Goal: Information Seeking & Learning: Check status

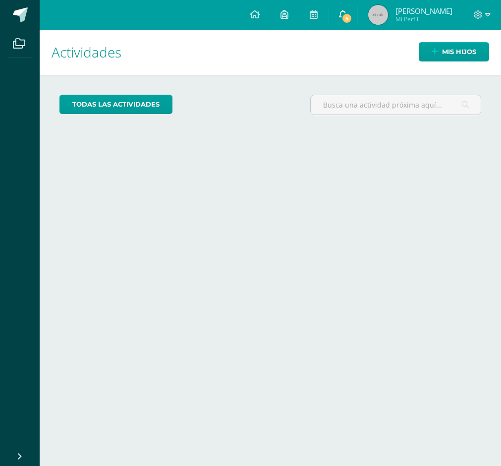
click at [341, 15] on span "5" at bounding box center [346, 18] width 11 height 11
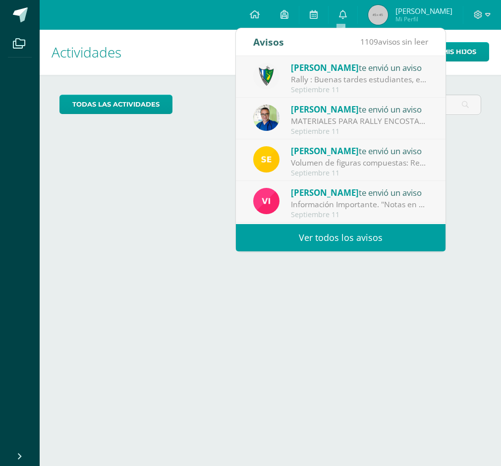
click at [375, 232] on link "Ver todos los avisos" at bounding box center [341, 237] width 210 height 27
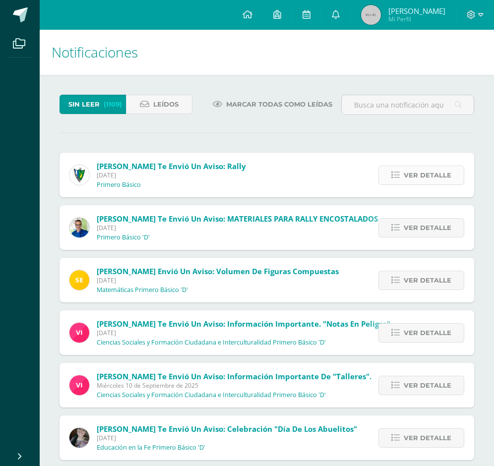
click at [434, 174] on span "Ver detalle" at bounding box center [427, 175] width 48 height 18
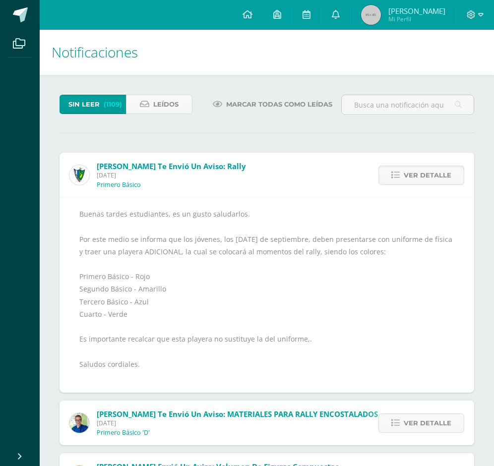
drag, startPoint x: 27, startPoint y: 87, endPoint x: 160, endPoint y: 11, distance: 152.9
click at [27, 87] on ul "Archivos" at bounding box center [20, 237] width 40 height 415
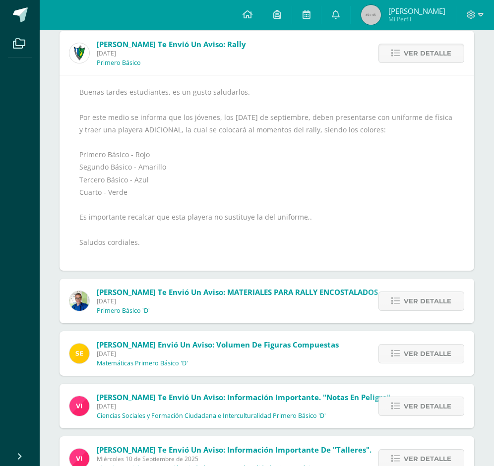
scroll to position [99, 0]
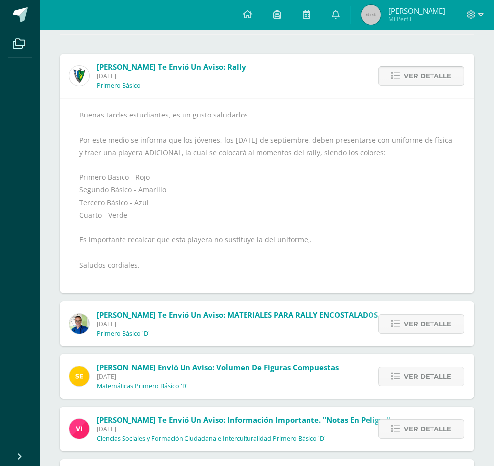
click at [421, 77] on span "Ver detalle" at bounding box center [427, 76] width 48 height 18
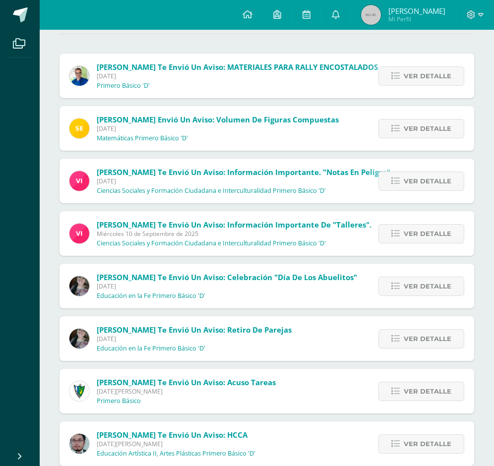
click at [421, 77] on span "Ver detalle" at bounding box center [427, 76] width 48 height 18
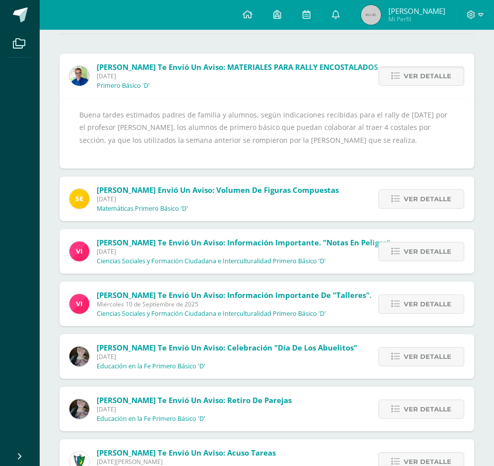
click at [432, 65] on div "Ver detalle" at bounding box center [418, 76] width 110 height 45
click at [429, 72] on span "Ver detalle" at bounding box center [427, 76] width 48 height 18
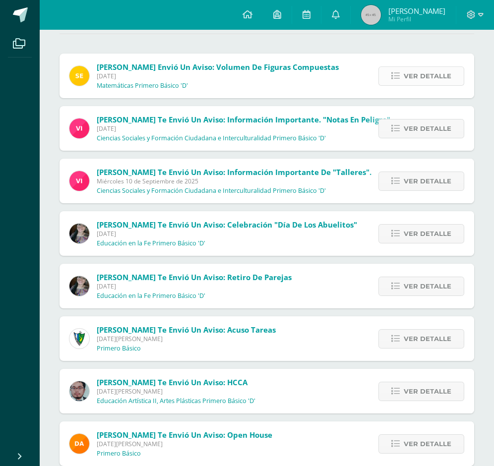
click at [429, 73] on span "Ver detalle" at bounding box center [427, 76] width 48 height 18
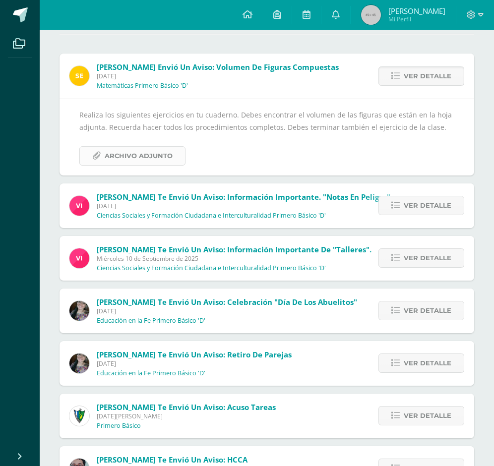
click at [131, 155] on span "Archivo Adjunto" at bounding box center [139, 156] width 68 height 18
click at [417, 77] on span "Ver detalle" at bounding box center [427, 76] width 48 height 18
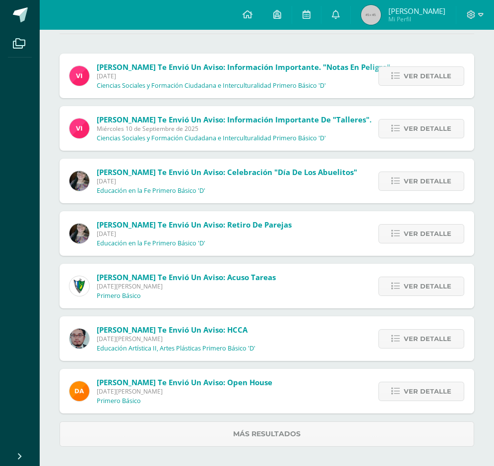
click at [417, 77] on span "Ver detalle" at bounding box center [427, 76] width 48 height 18
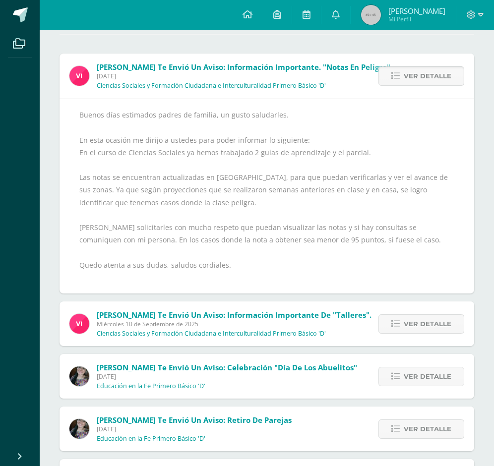
click at [415, 74] on span "Ver detalle" at bounding box center [427, 76] width 48 height 18
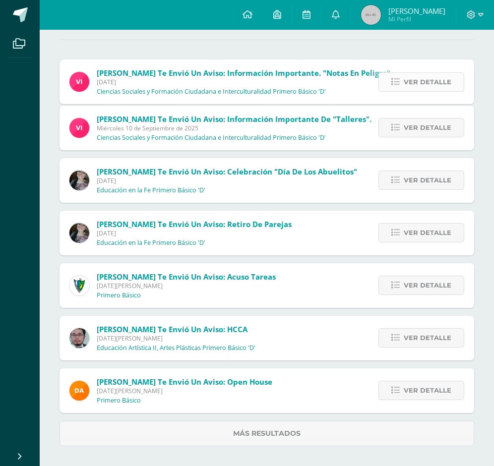
scroll to position [47, 0]
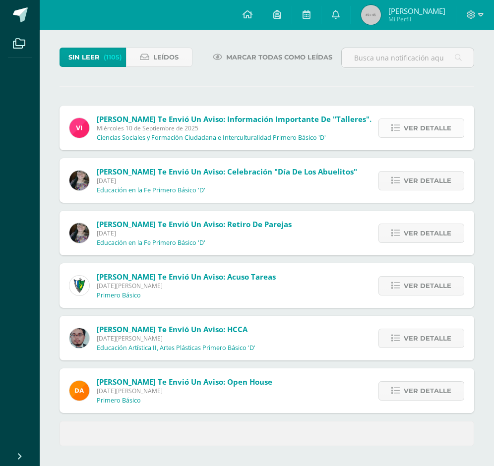
click at [416, 124] on span "Ver detalle" at bounding box center [427, 128] width 48 height 18
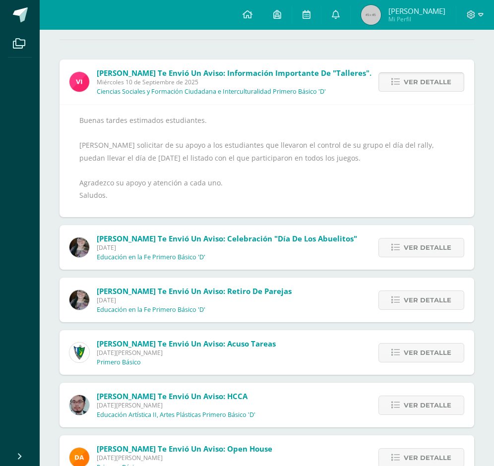
scroll to position [99, 0]
